Goal: Task Accomplishment & Management: Use online tool/utility

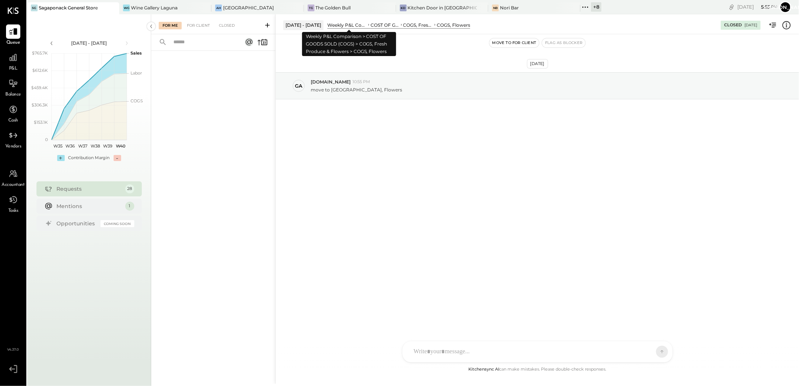
click at [348, 26] on div "Weekly P&L Comparison" at bounding box center [347, 25] width 40 height 6
click at [355, 24] on div "Weekly P&L Comparison" at bounding box center [347, 25] width 40 height 6
click at [339, 24] on div "Weekly P&L Comparison" at bounding box center [347, 25] width 40 height 6
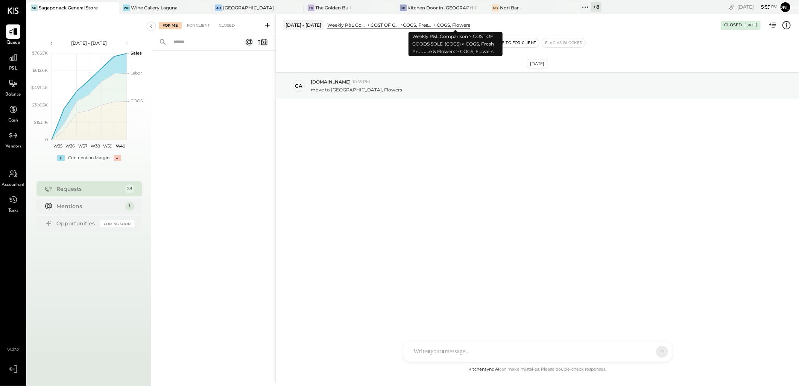
click at [448, 26] on div "COGS, Flowers" at bounding box center [453, 25] width 33 height 6
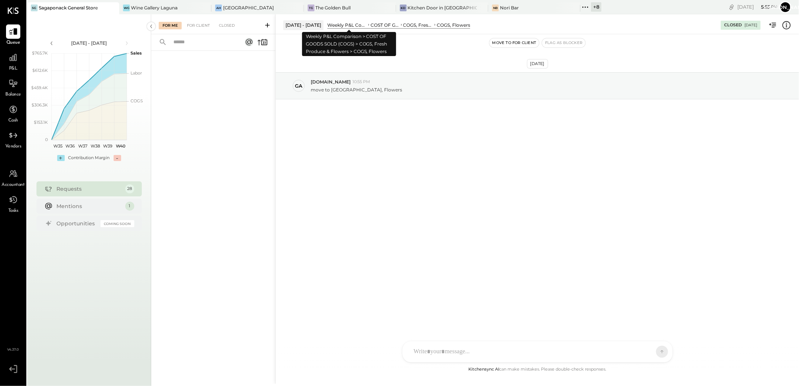
click at [347, 26] on div "Weekly P&L Comparison" at bounding box center [347, 25] width 40 height 6
click at [338, 27] on div "Weekly P&L Comparison" at bounding box center [347, 25] width 40 height 6
click at [362, 26] on div "Weekly P&L Comparison" at bounding box center [347, 25] width 40 height 6
click at [395, 26] on div "COST OF GOODS SOLD (COGS)" at bounding box center [385, 25] width 29 height 6
click at [451, 26] on div "COGS, Flowers" at bounding box center [453, 25] width 33 height 6
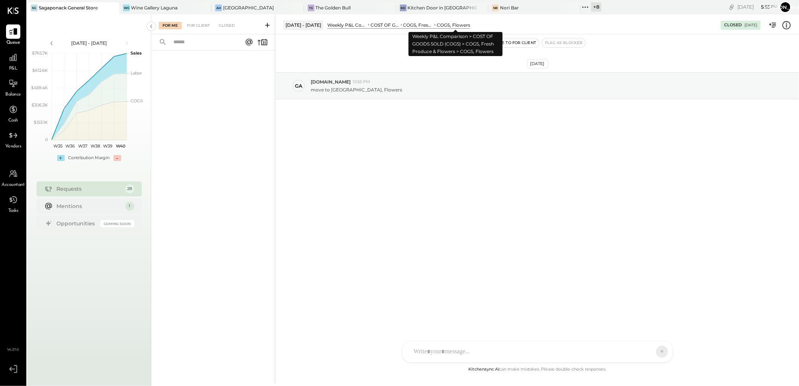
click at [456, 26] on div "COGS, Flowers" at bounding box center [453, 25] width 33 height 6
click at [467, 26] on div "COGS, Flowers" at bounding box center [453, 25] width 33 height 6
click at [458, 24] on div "COGS, Flowers" at bounding box center [453, 25] width 33 height 6
click at [351, 23] on div "Weekly P&L Comparison" at bounding box center [347, 25] width 40 height 6
click at [303, 23] on div "[DATE] - [DATE]" at bounding box center [303, 24] width 40 height 9
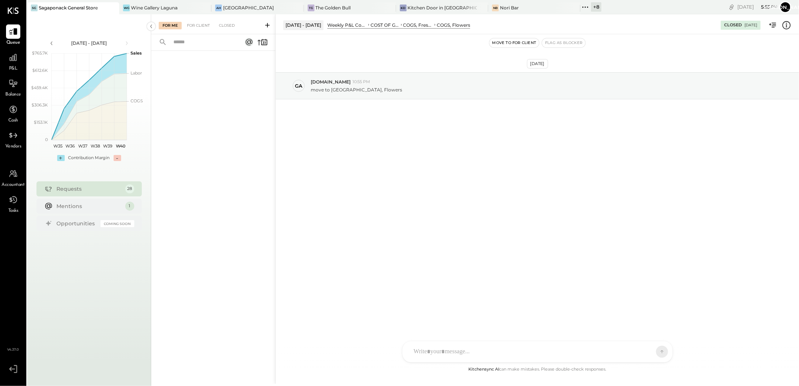
click at [359, 26] on div "Weekly P&L Comparison" at bounding box center [347, 25] width 40 height 6
click at [350, 26] on div "Weekly P&L Comparison" at bounding box center [347, 25] width 40 height 6
click at [373, 25] on div "COST OF GOODS SOLD (COGS)" at bounding box center [385, 25] width 29 height 6
click at [411, 25] on div "COGS, Fresh Produce & Flowers" at bounding box center [418, 25] width 30 height 6
click at [454, 25] on div "COGS, Flowers" at bounding box center [453, 25] width 33 height 6
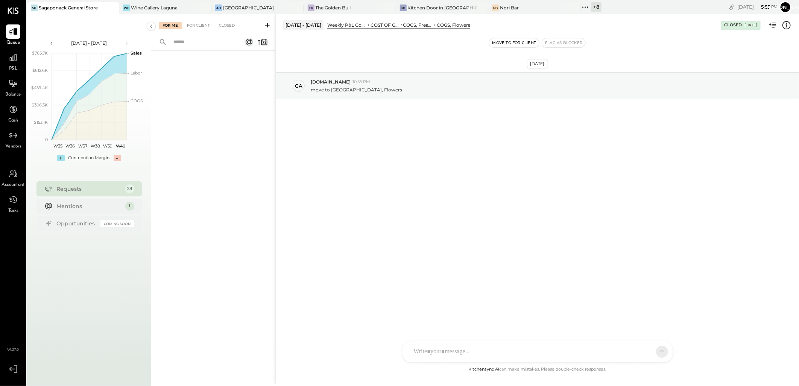
click at [450, 27] on div "COGS, Flowers" at bounding box center [453, 25] width 33 height 6
click at [787, 25] on icon at bounding box center [786, 25] width 1 height 5
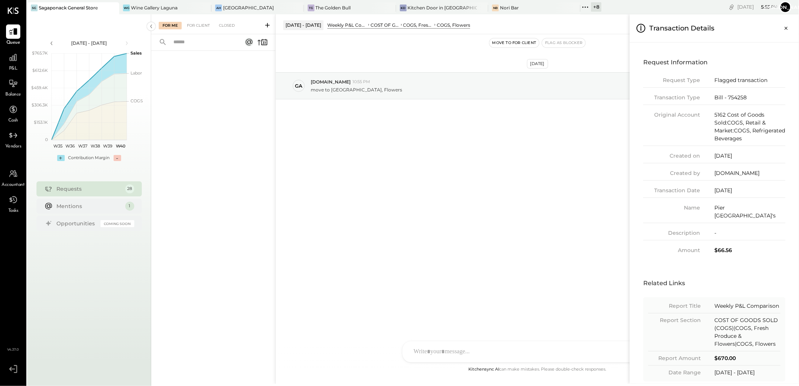
click at [739, 93] on div "Request Type Flagged transaction Transaction Type Bill - 754258 Original Accoun…" at bounding box center [714, 165] width 142 height 178
click at [738, 98] on div "Bill - 754258" at bounding box center [750, 98] width 71 height 8
copy div "754258"
click at [788, 29] on icon "Close panel" at bounding box center [787, 28] width 8 height 8
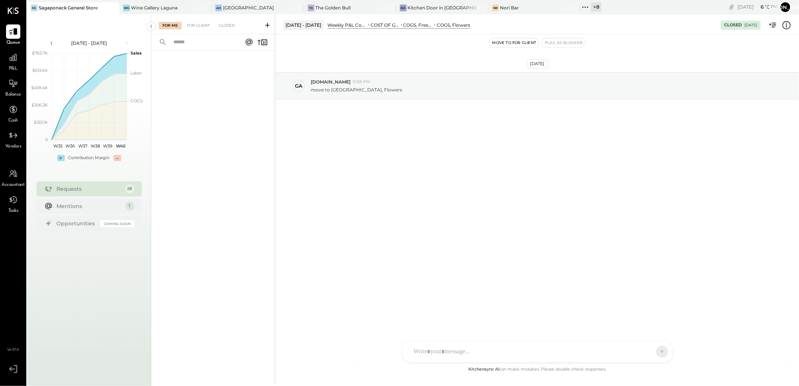
click at [198, 44] on input "text" at bounding box center [203, 42] width 68 height 12
click at [198, 29] on div "For Me For Client Closed" at bounding box center [213, 24] width 124 height 20
click at [201, 25] on div "For Client" at bounding box center [198, 26] width 30 height 8
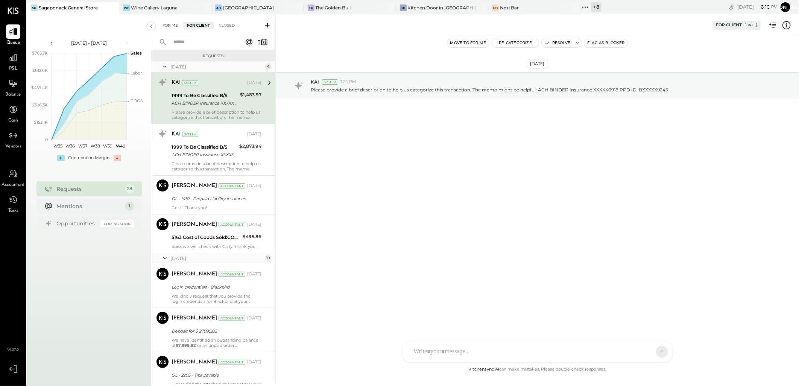
click at [165, 27] on div "For Me" at bounding box center [170, 26] width 23 height 8
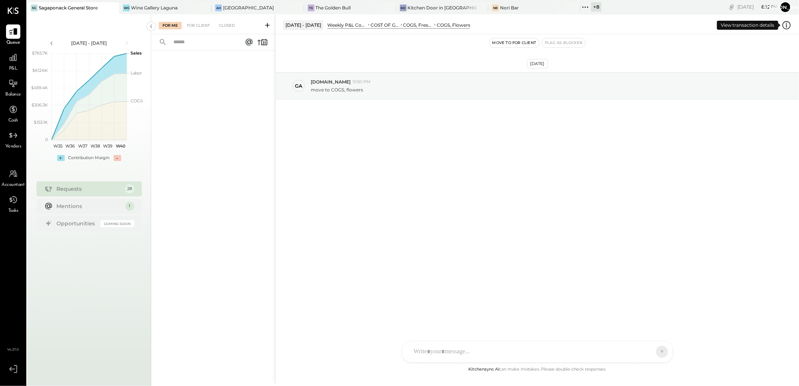
click at [788, 23] on icon at bounding box center [787, 25] width 10 height 10
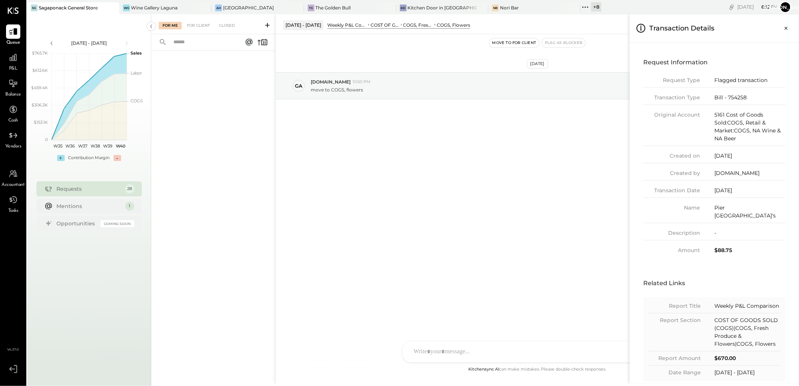
click at [740, 96] on div "Bill - 754258" at bounding box center [750, 98] width 71 height 8
copy div "754258"
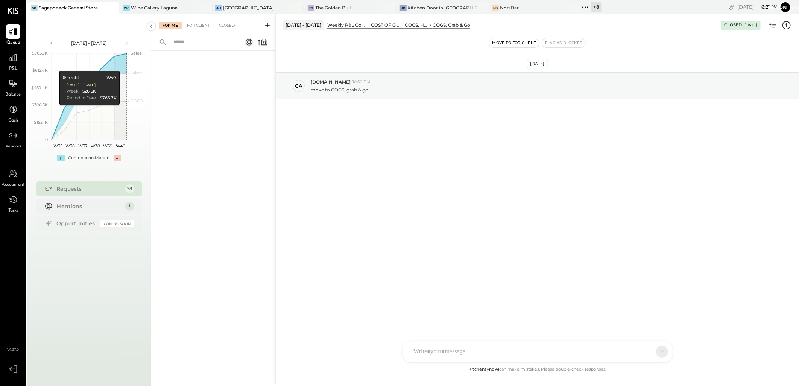
click at [787, 25] on icon at bounding box center [786, 25] width 1 height 5
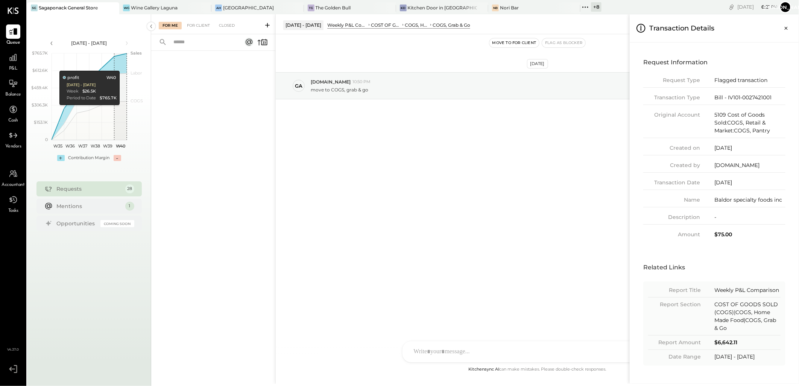
click at [744, 96] on div "Bill - IV101-0027421001" at bounding box center [750, 98] width 71 height 8
drag, startPoint x: 744, startPoint y: 96, endPoint x: 735, endPoint y: 94, distance: 8.9
click at [735, 94] on div "Bill - IV101-0027421001" at bounding box center [750, 98] width 71 height 8
drag, startPoint x: 728, startPoint y: 95, endPoint x: 771, endPoint y: 104, distance: 44.6
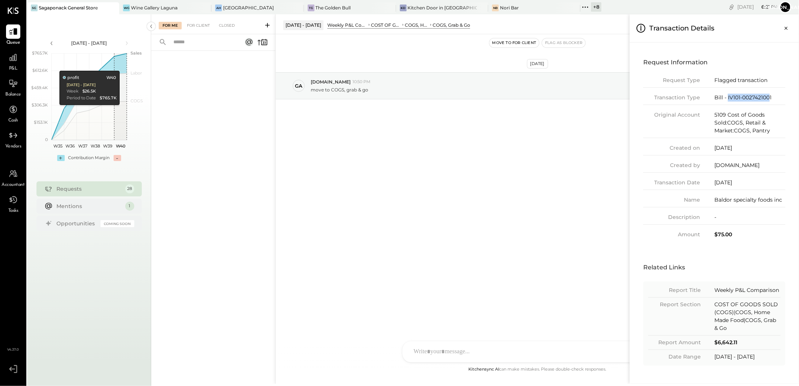
click at [771, 104] on div "Transaction Type Bill - IV101-0027421001" at bounding box center [714, 99] width 142 height 11
click at [768, 95] on div "Bill - IV101-0027421001" at bounding box center [750, 98] width 71 height 8
drag, startPoint x: 728, startPoint y: 97, endPoint x: 780, endPoint y: 101, distance: 52.8
click at [780, 101] on div "Bill - IV101-0027421001" at bounding box center [750, 98] width 71 height 8
copy div "IV101-0027421001"
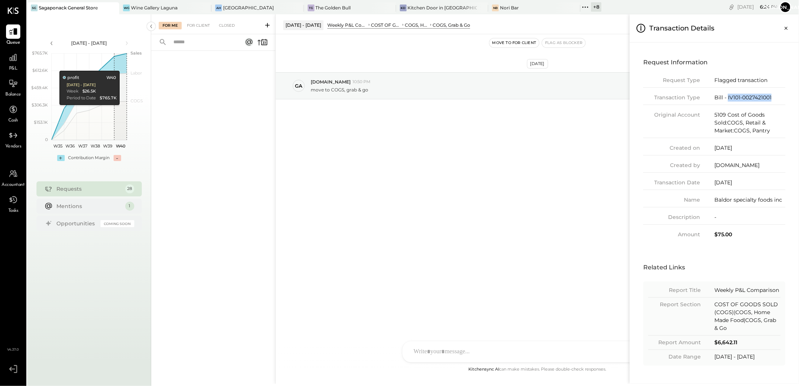
click at [731, 96] on div "Bill - IV101-0027421001" at bounding box center [750, 98] width 71 height 8
drag, startPoint x: 726, startPoint y: 96, endPoint x: 667, endPoint y: 35, distance: 84.9
click at [780, 97] on div "Bill - IV101-0027421001" at bounding box center [750, 98] width 71 height 8
copy div "IV101-0027421001"
click at [732, 92] on div "Request Type Flagged transaction Transaction Type Bill - IV101-0027421001 Origi…" at bounding box center [714, 157] width 142 height 162
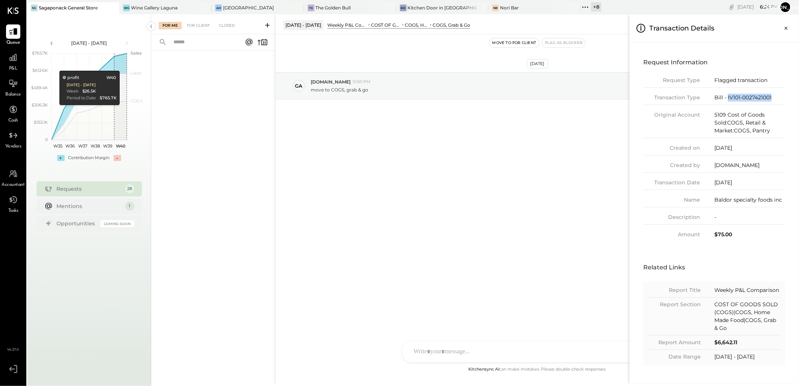
drag, startPoint x: 727, startPoint y: 99, endPoint x: 777, endPoint y: 98, distance: 50.1
click at [777, 98] on div "Bill - IV101-0027421001" at bounding box center [750, 98] width 71 height 8
copy div "IV101-0027421001"
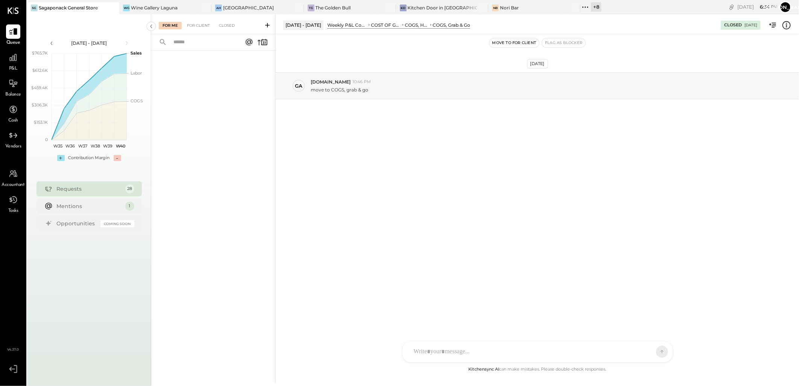
click at [789, 26] on icon at bounding box center [787, 25] width 10 height 10
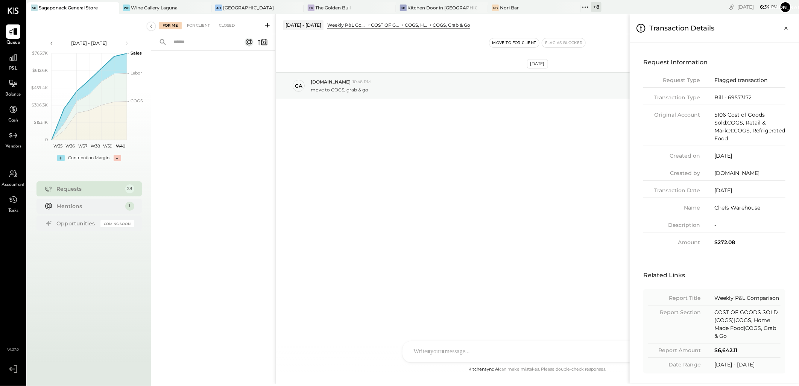
click at [731, 96] on div "Bill - 69573172" at bounding box center [750, 98] width 71 height 8
copy div "69573172"
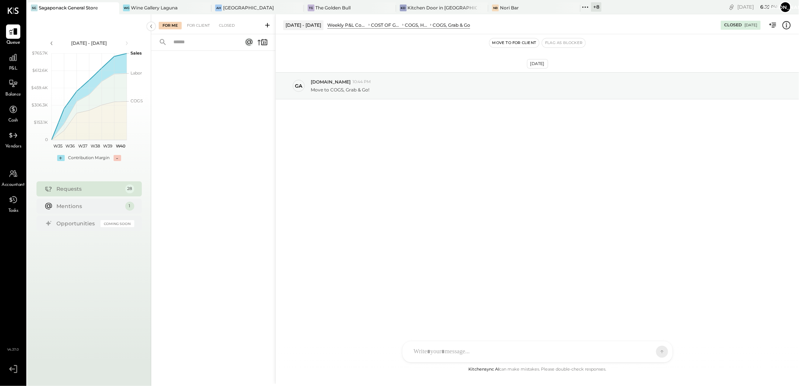
click at [785, 29] on icon at bounding box center [787, 25] width 8 height 8
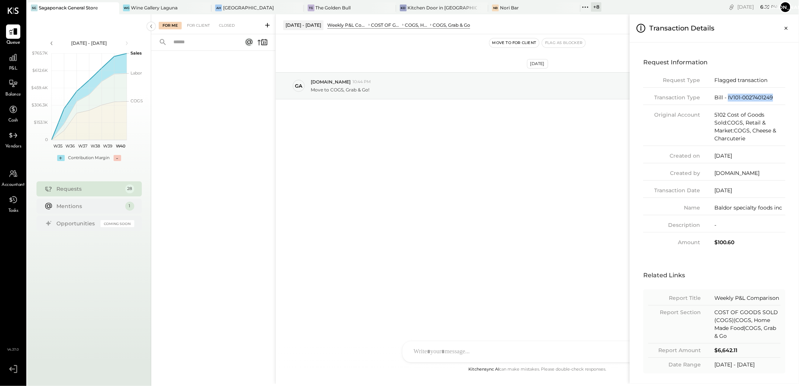
drag, startPoint x: 727, startPoint y: 97, endPoint x: 782, endPoint y: 97, distance: 54.6
click at [782, 97] on div "Bill - IV101-0027401249" at bounding box center [750, 98] width 71 height 8
copy div "IV101-0027401249"
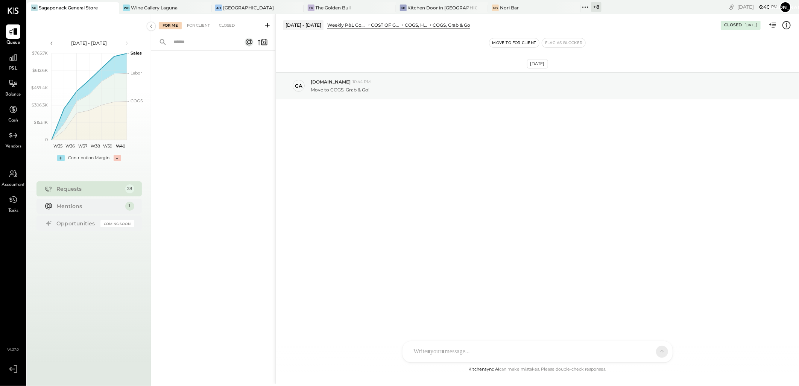
click at [785, 25] on icon at bounding box center [787, 25] width 10 height 10
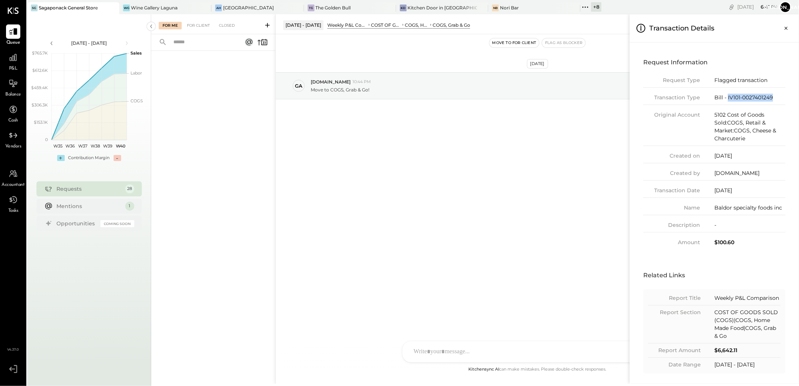
drag, startPoint x: 728, startPoint y: 94, endPoint x: 776, endPoint y: 98, distance: 48.7
click at [776, 98] on div "Bill - IV101-0027401249" at bounding box center [750, 98] width 71 height 8
copy div "IV101-0027401249"
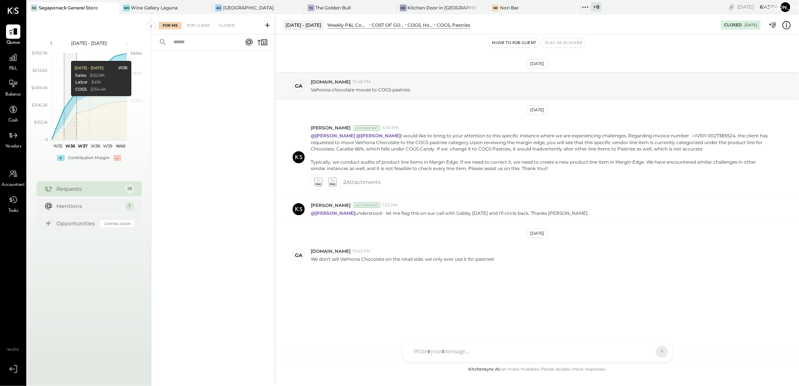
click at [786, 28] on icon at bounding box center [787, 25] width 10 height 10
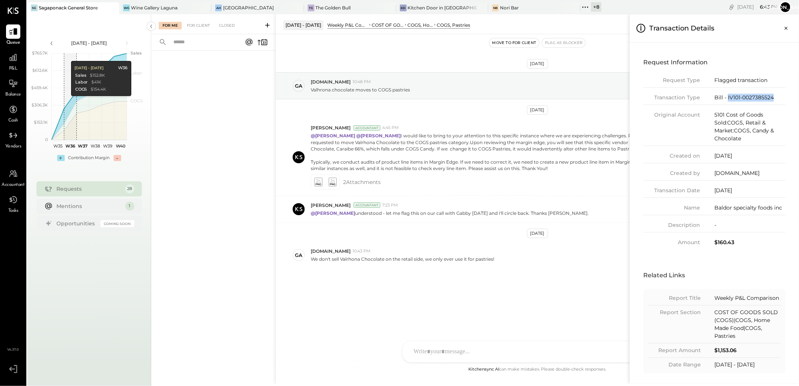
drag, startPoint x: 727, startPoint y: 97, endPoint x: 775, endPoint y: 96, distance: 47.8
click at [775, 96] on div "Bill - IV101-0027385524" at bounding box center [750, 98] width 71 height 8
copy div "IV101-0027385524"
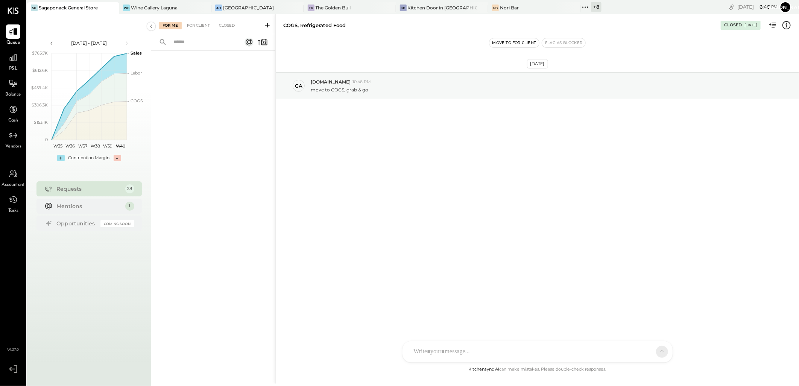
click at [785, 27] on icon at bounding box center [787, 25] width 10 height 10
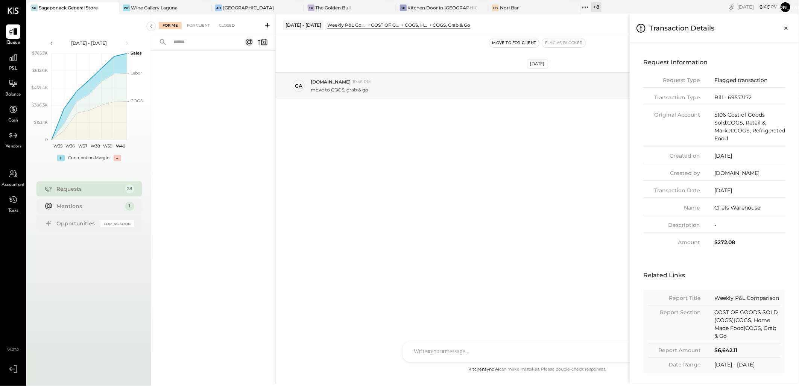
click at [734, 95] on div "Bill - 69573172" at bounding box center [750, 98] width 71 height 8
copy div "69573172"
